Goal: Check status: Check status

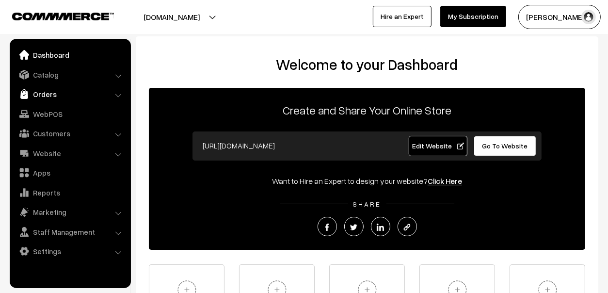
click at [55, 95] on link "Orders" at bounding box center [69, 93] width 115 height 17
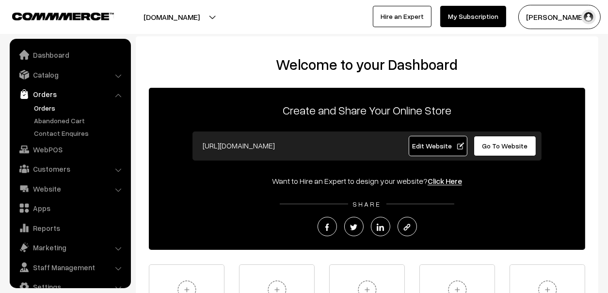
click at [45, 108] on link "Orders" at bounding box center [80, 108] width 96 height 10
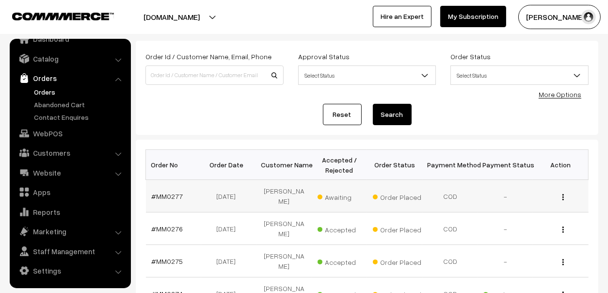
scroll to position [96, 0]
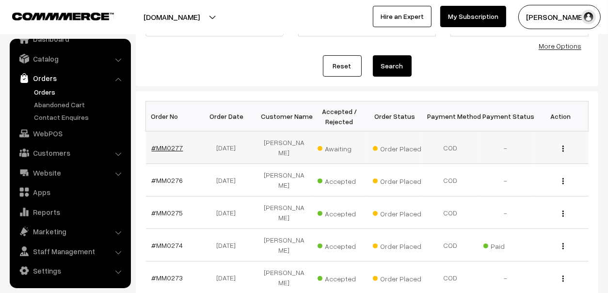
click at [163, 144] on link "#MM0277" at bounding box center [168, 147] width 32 height 8
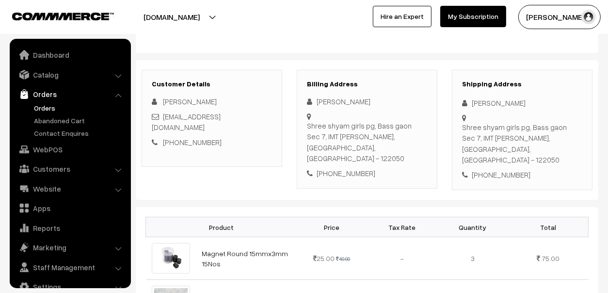
scroll to position [16, 0]
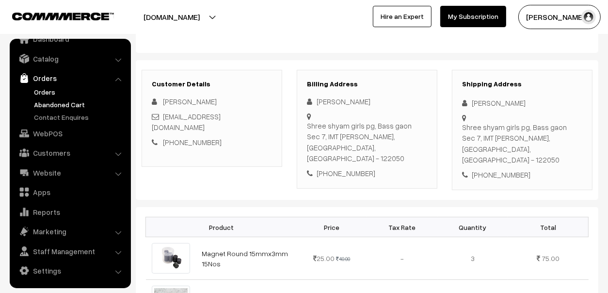
click at [52, 102] on link "Abandoned Cart" at bounding box center [80, 104] width 96 height 10
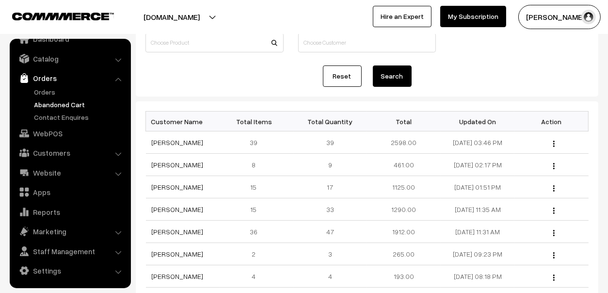
scroll to position [96, 0]
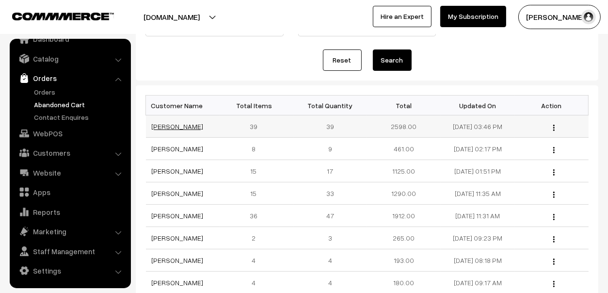
click at [183, 124] on link "Bhoomi Lilha" at bounding box center [178, 126] width 52 height 8
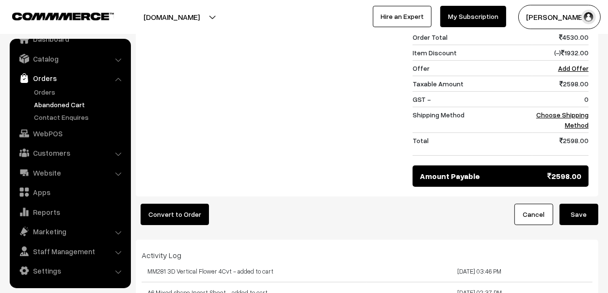
scroll to position [2956, 0]
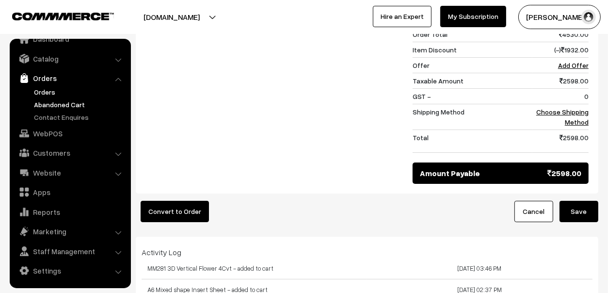
click at [40, 87] on link "Orders" at bounding box center [80, 92] width 96 height 10
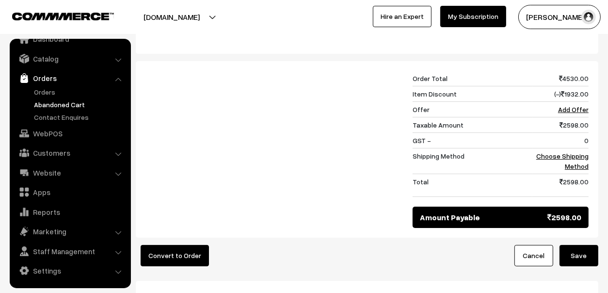
scroll to position [2908, 0]
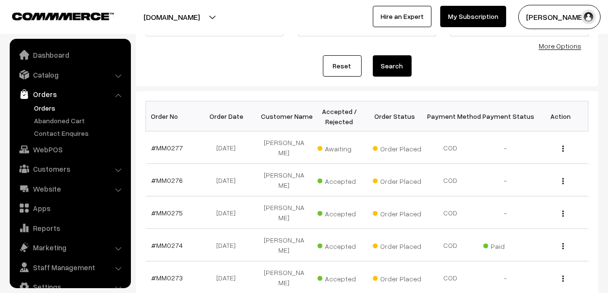
scroll to position [16, 0]
